Goal: Check status

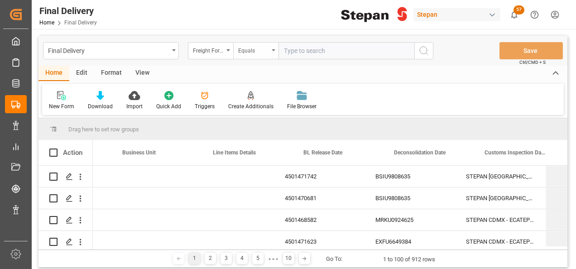
scroll to position [0, 344]
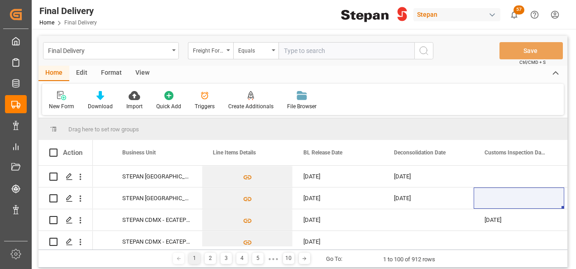
click at [292, 46] on input "text" at bounding box center [346, 50] width 136 height 17
click at [223, 46] on div "Freight Forwarder Reference" at bounding box center [208, 49] width 31 height 10
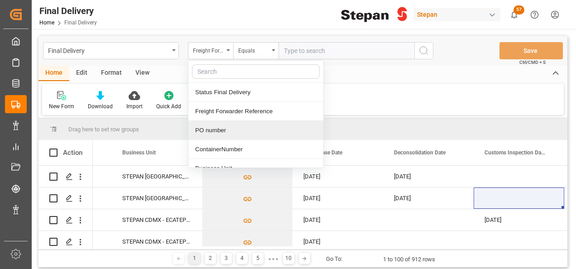
click at [220, 132] on div "PO number" at bounding box center [255, 130] width 135 height 19
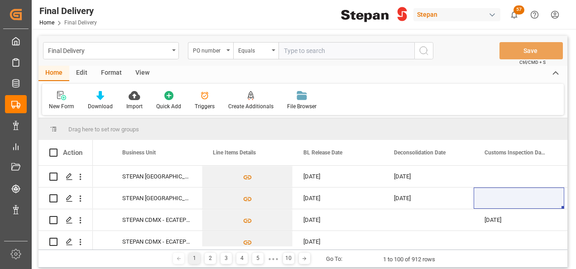
click at [291, 46] on input "text" at bounding box center [346, 50] width 136 height 17
paste input "4501474713"
type input "4501474713"
click at [426, 50] on icon "search button" at bounding box center [423, 50] width 11 height 11
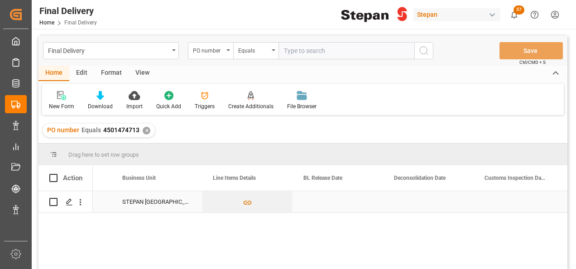
click at [428, 202] on div "Press SPACE to select this row." at bounding box center [428, 201] width 91 height 21
